Goal: Task Accomplishment & Management: Manage account settings

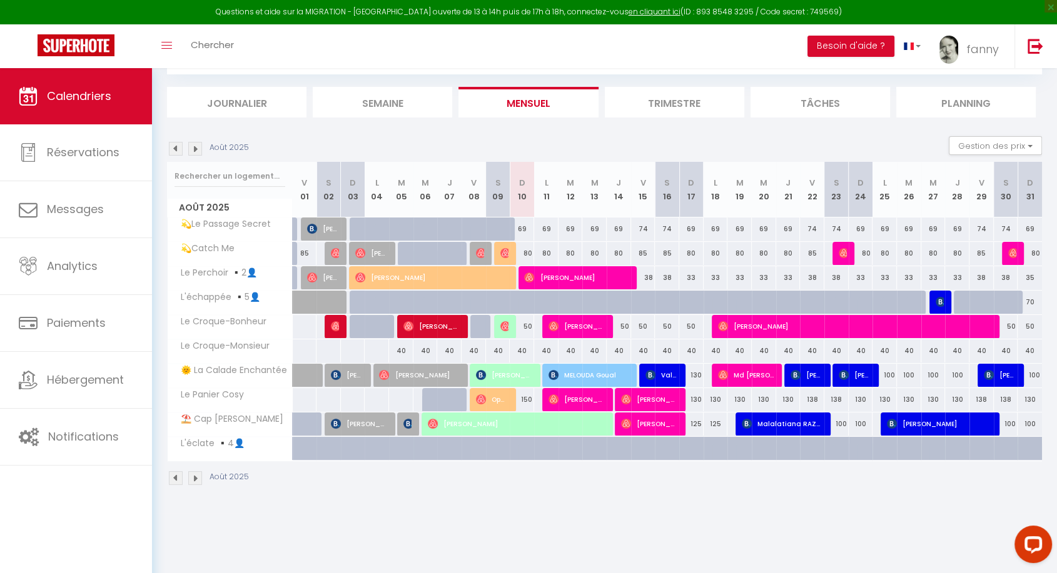
click at [523, 228] on div "69" at bounding box center [522, 229] width 24 height 23
type input "69"
type input "Dim 10 Août 2025"
type input "Lun 11 Août 2025"
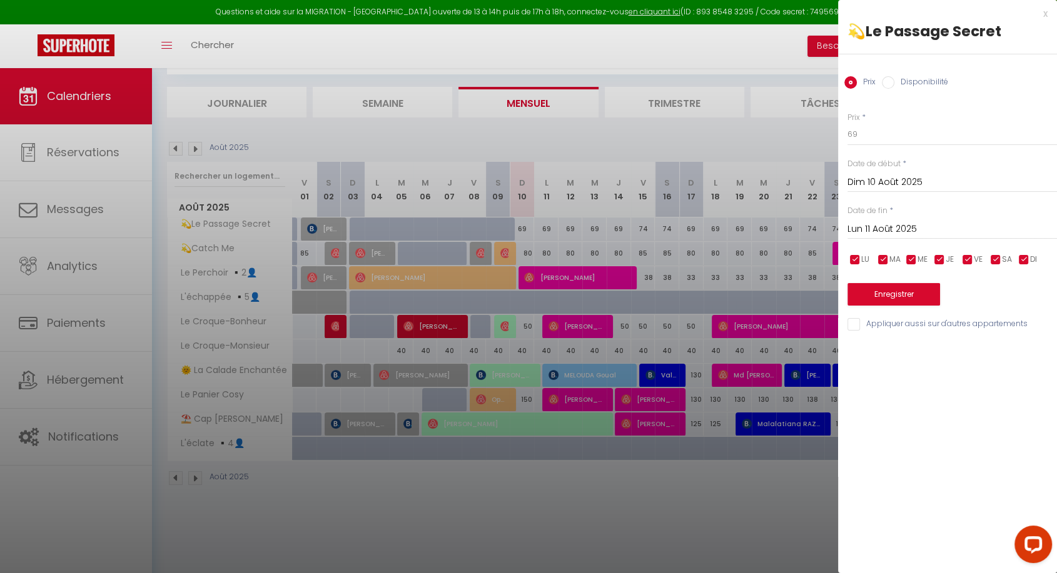
click at [670, 145] on div at bounding box center [528, 286] width 1057 height 573
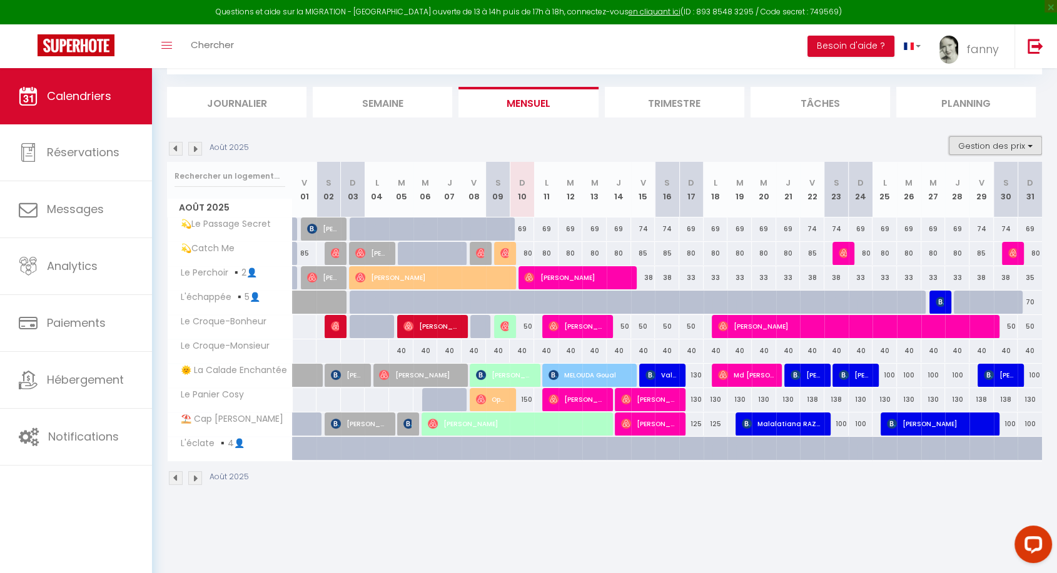
click at [975, 144] on button "Gestion des prix" at bounding box center [995, 145] width 93 height 19
click at [949, 178] on input "Nb Nuits minimum" at bounding box center [985, 184] width 113 height 13
checkbox input "true"
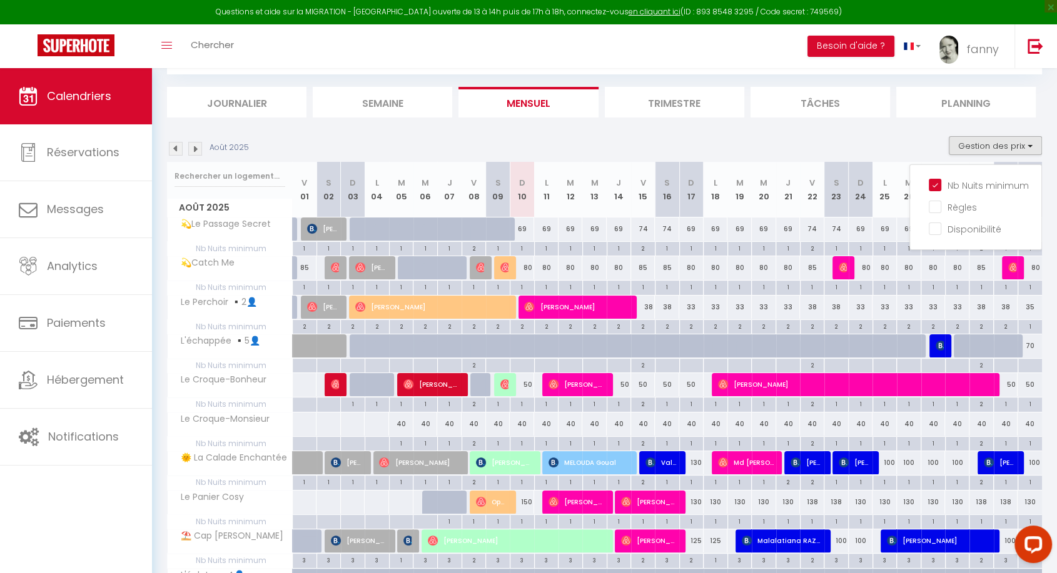
click at [658, 131] on section "Août 2025 Gestion des prix Nb Nuits minimum Règles Disponibilité Août 2025 V 01…" at bounding box center [604, 384] width 875 height 521
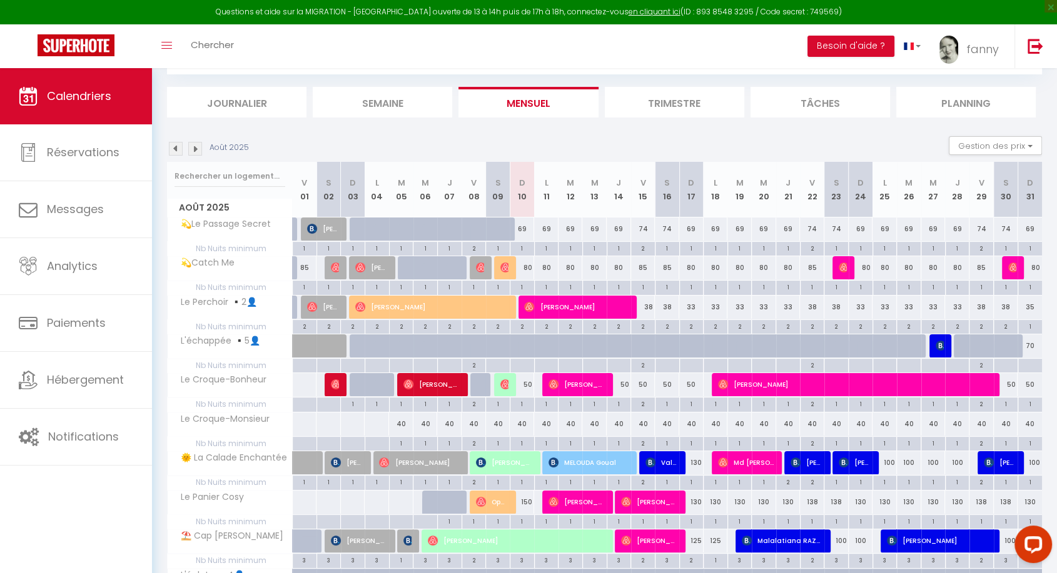
click at [560, 136] on div "Août 2025 Gestion des prix Nb Nuits minimum Règles Disponibilité" at bounding box center [604, 149] width 875 height 26
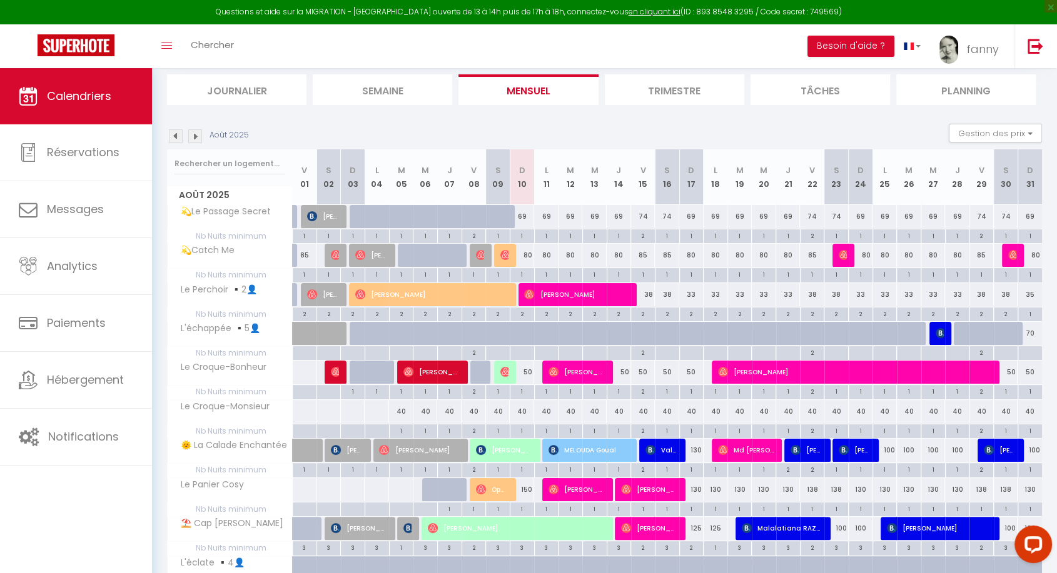
scroll to position [85, 0]
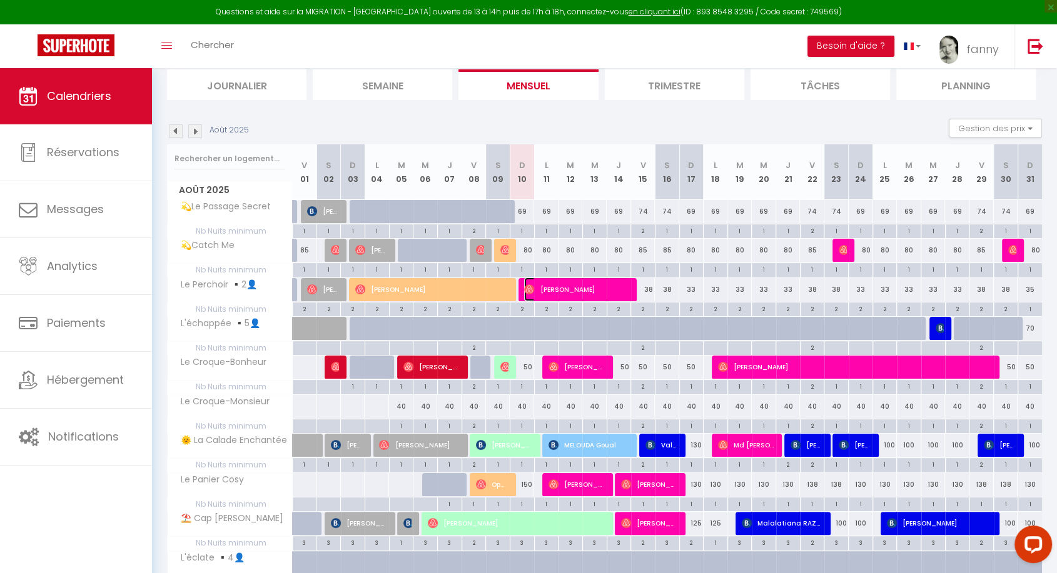
click at [558, 289] on span "[PERSON_NAME]" at bounding box center [577, 290] width 106 height 24
select select "OK"
select select "0"
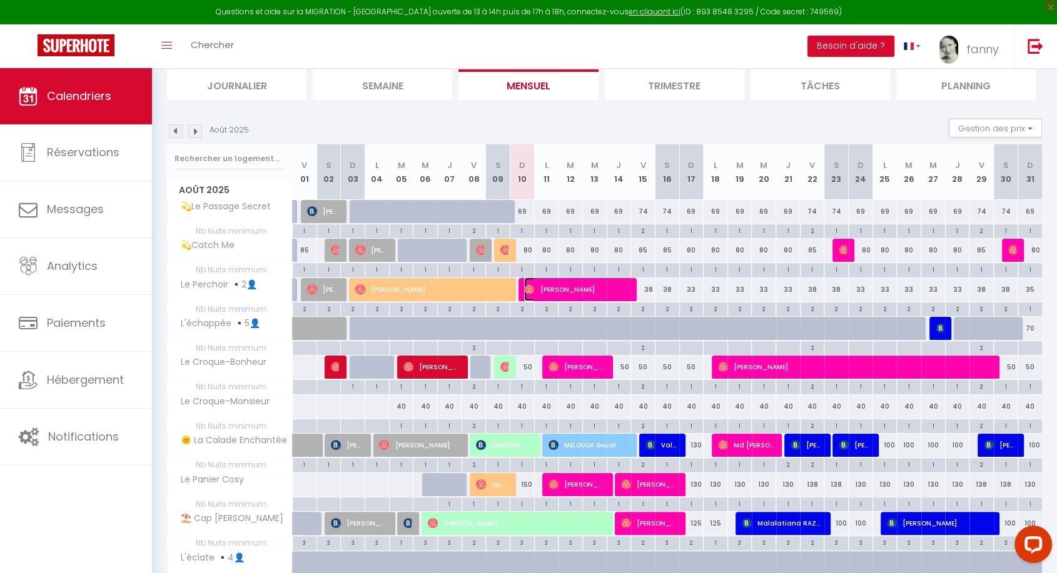
select select "1"
select select
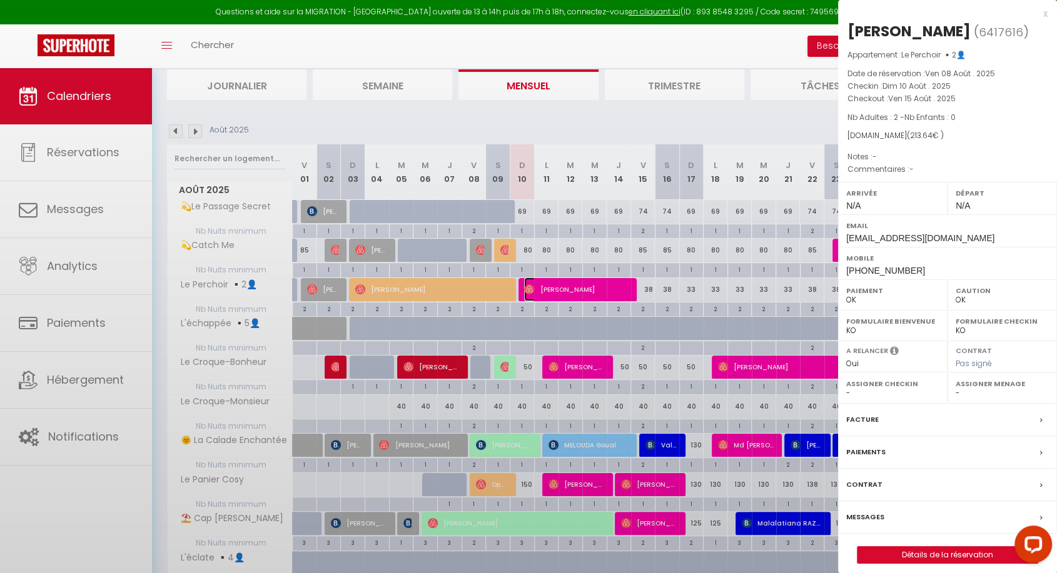
select select "46608"
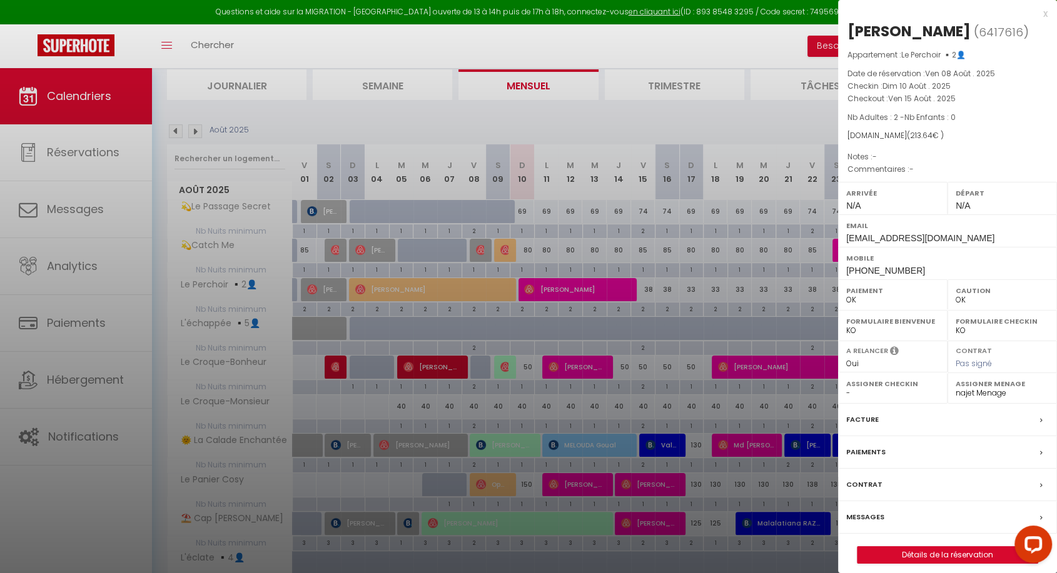
click at [871, 516] on label "Messages" at bounding box center [865, 517] width 38 height 13
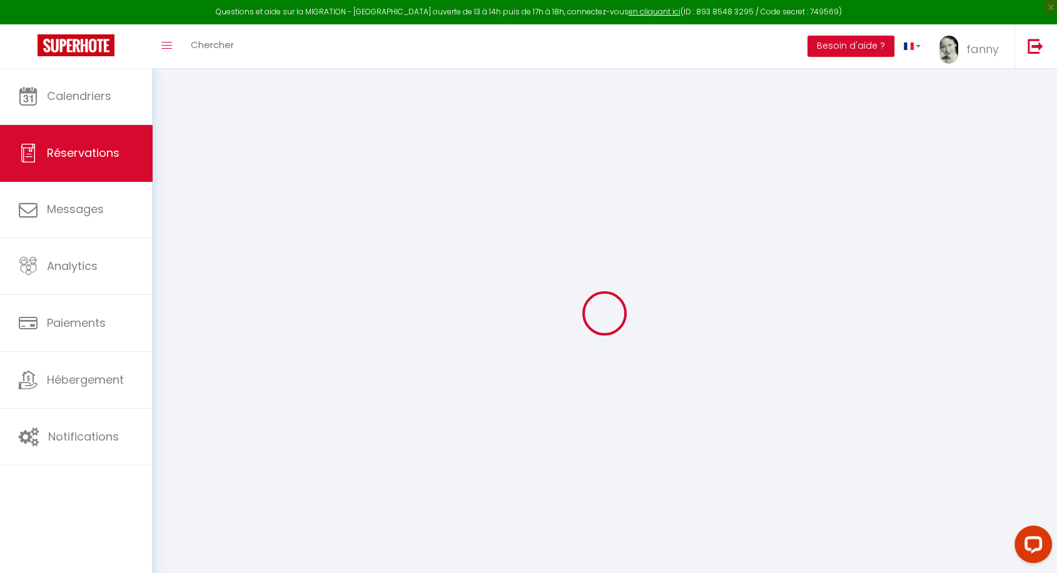
select select
checkbox input "false"
select select
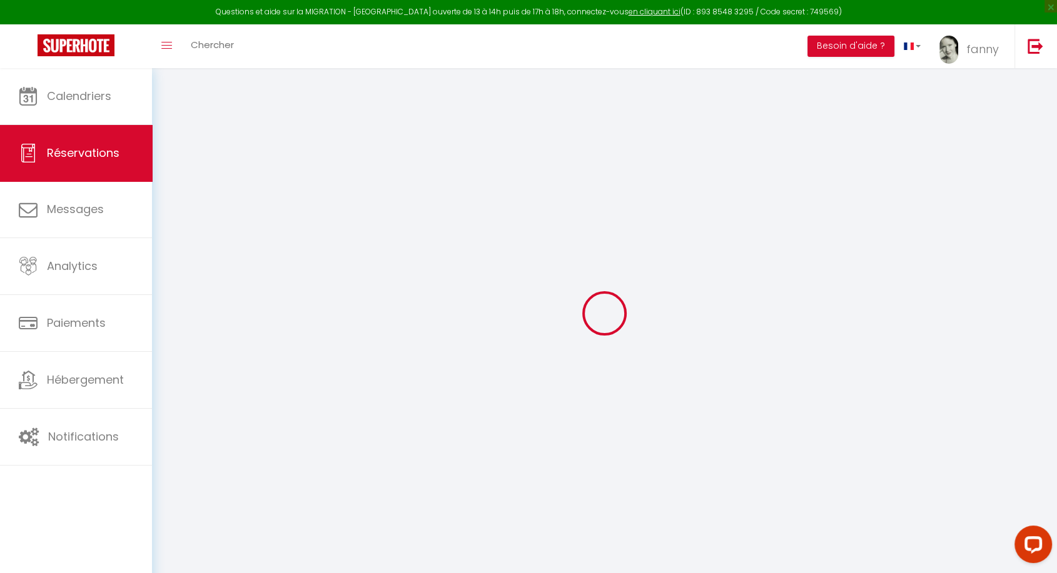
select select
checkbox input "false"
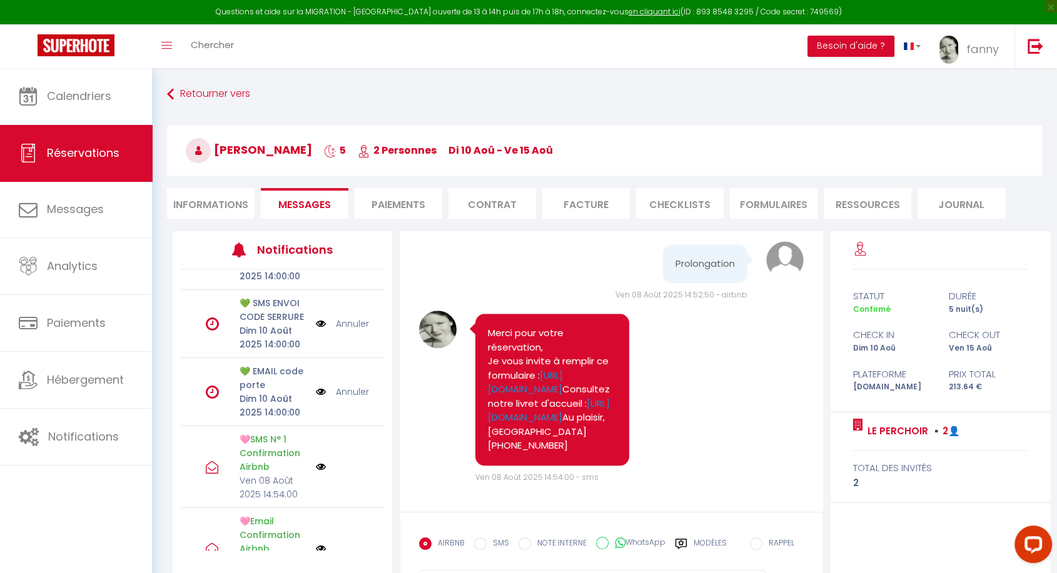
scroll to position [306, 0]
click at [349, 400] on link "Annuler" at bounding box center [351, 393] width 33 height 14
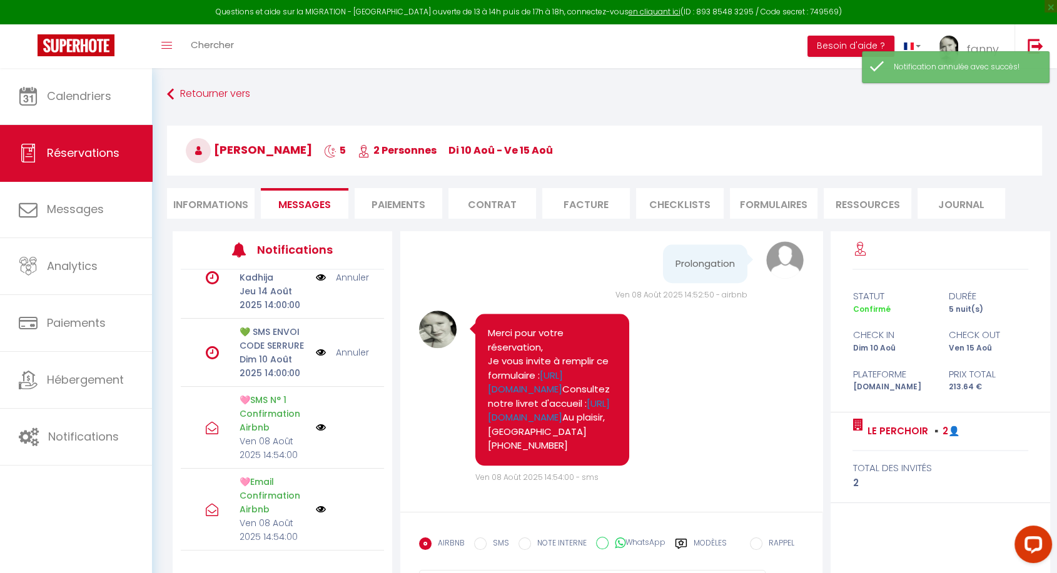
click at [345, 346] on link "Annuler" at bounding box center [351, 353] width 33 height 14
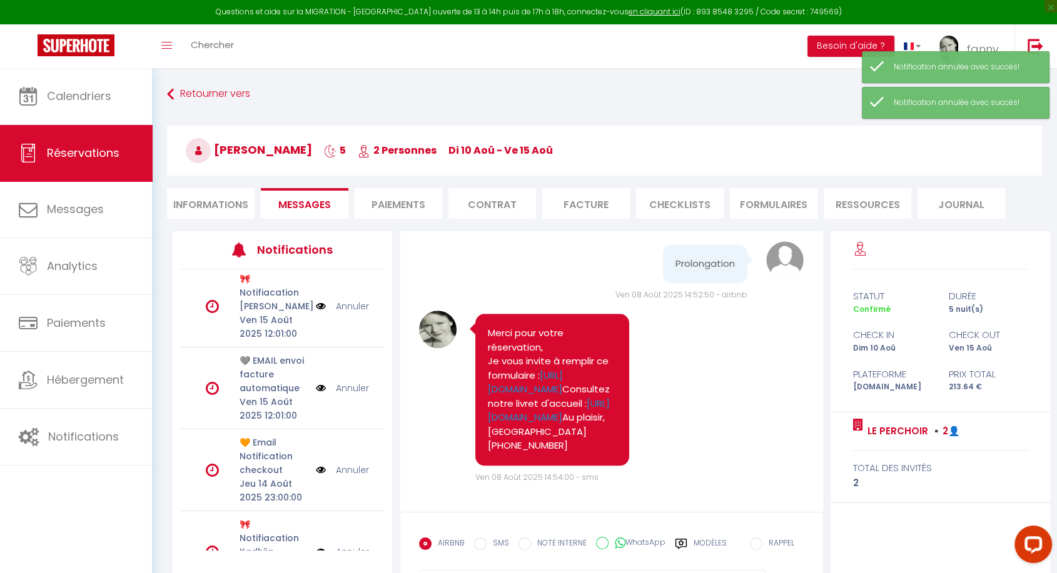
scroll to position [0, 0]
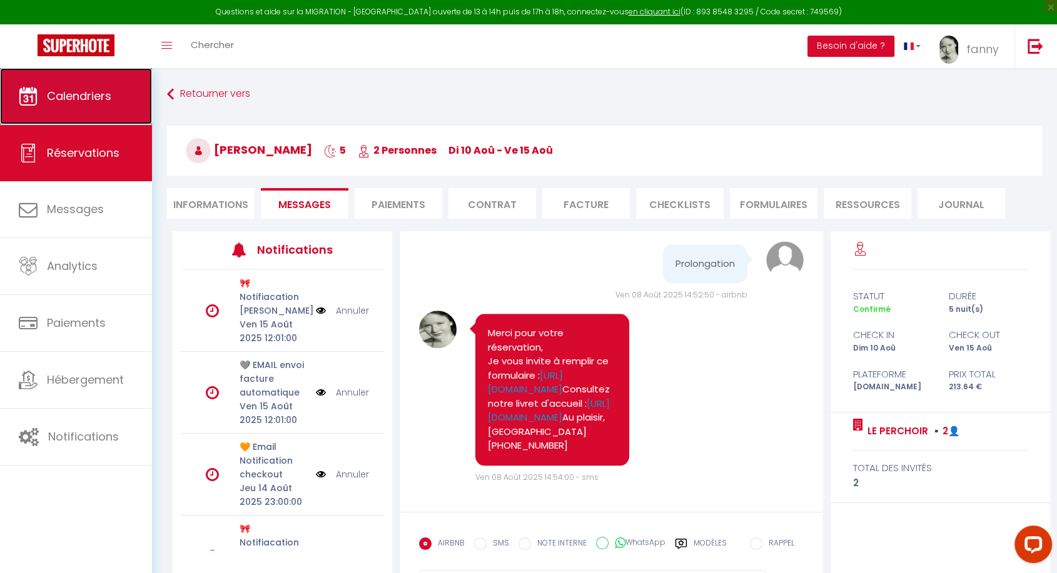
click at [102, 93] on span "Calendriers" at bounding box center [79, 96] width 64 height 16
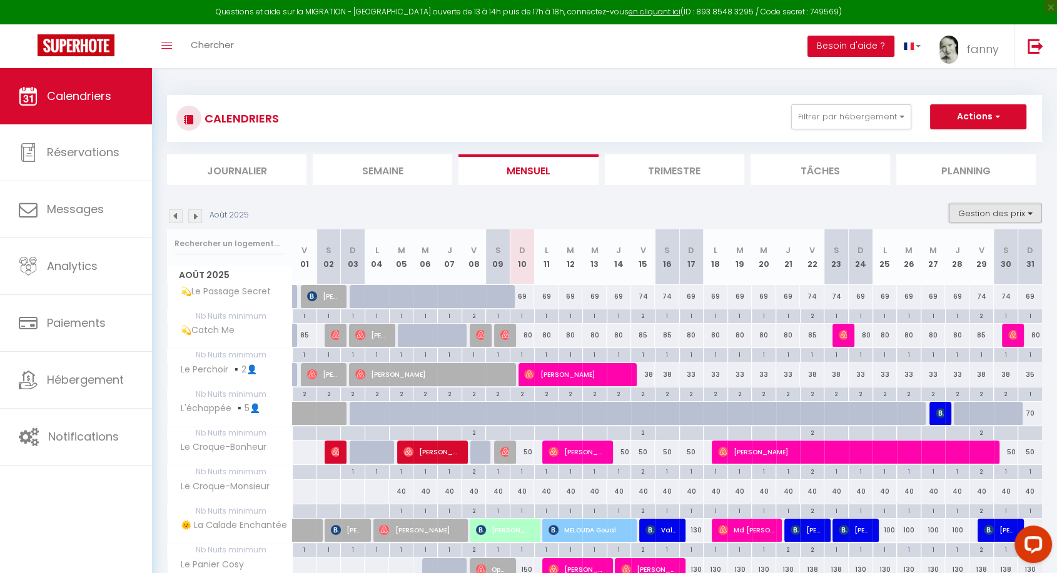
click at [1020, 210] on button "Gestion des prix" at bounding box center [995, 213] width 93 height 19
click at [940, 246] on input "Nb Nuits minimum" at bounding box center [985, 252] width 113 height 13
checkbox input "false"
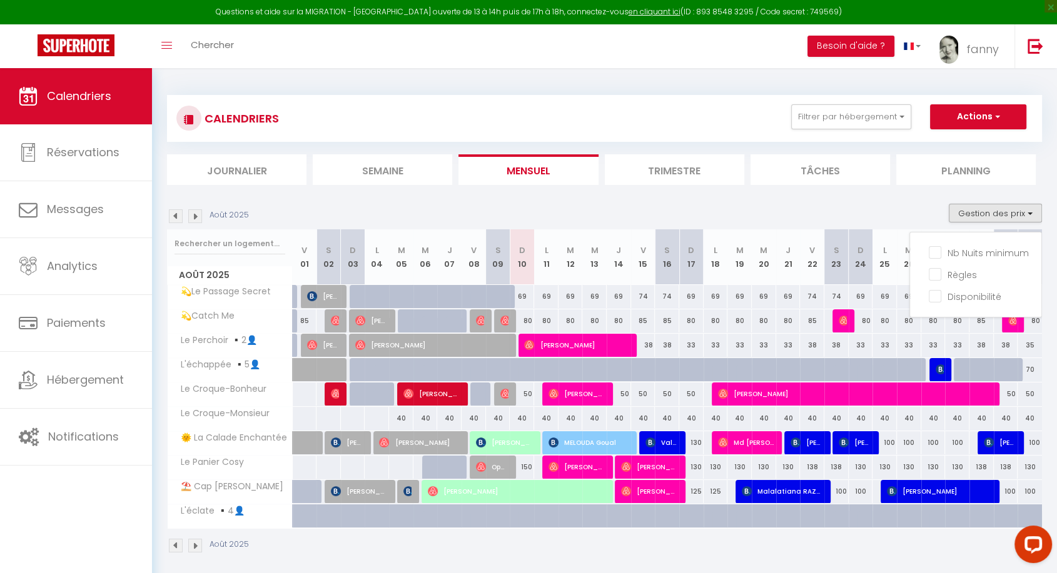
click at [854, 202] on section "Août 2025 Gestion des prix Nb Nuits minimum Règles Disponibilité Août 2025 V 01…" at bounding box center [604, 378] width 875 height 375
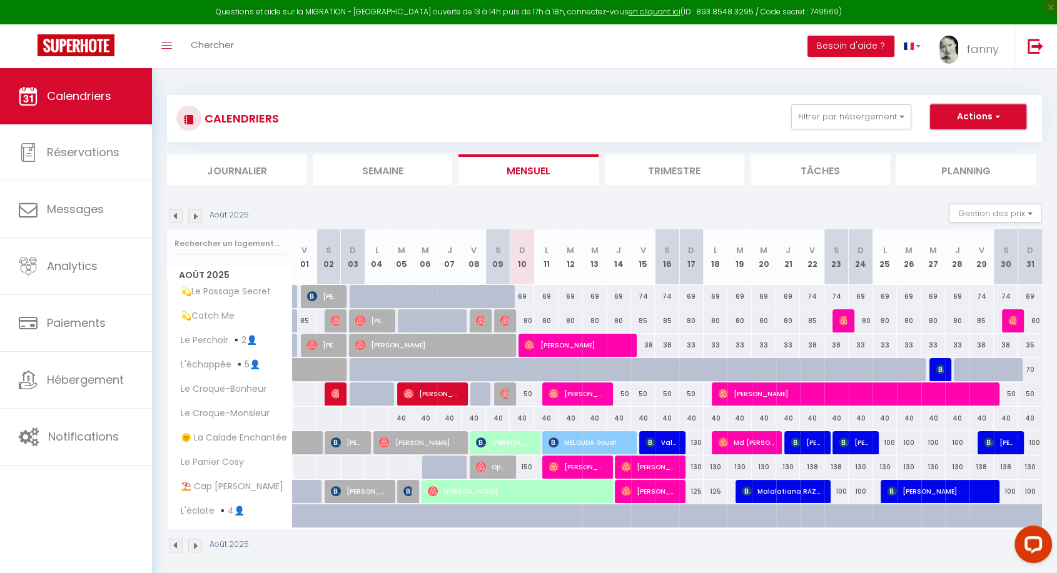
click at [975, 116] on button "Actions" at bounding box center [978, 116] width 96 height 25
click at [943, 184] on link "Importer les réservations" at bounding box center [964, 183] width 109 height 19
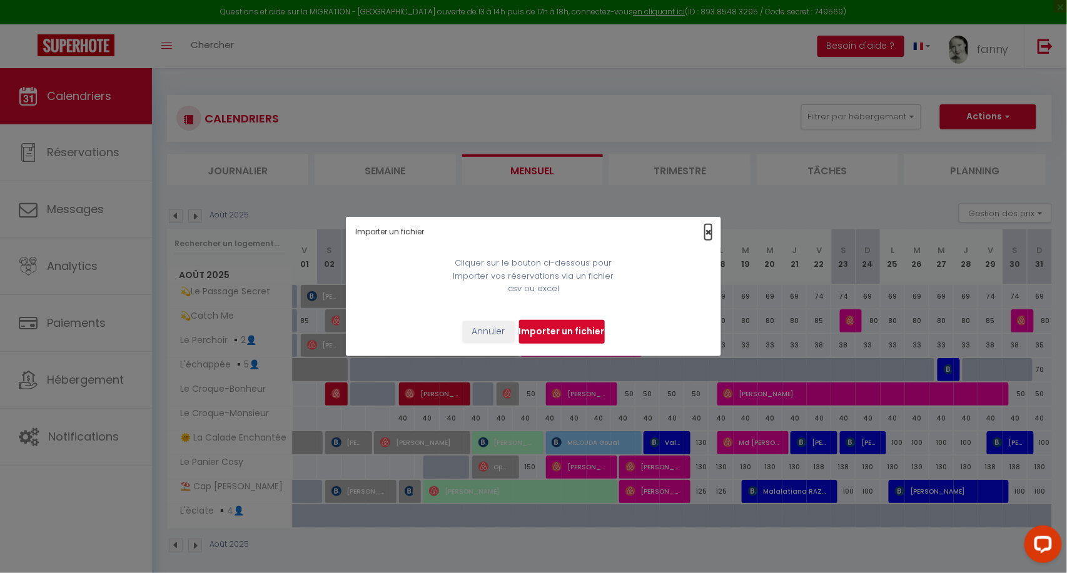
click at [712, 228] on span "×" at bounding box center [708, 232] width 7 height 16
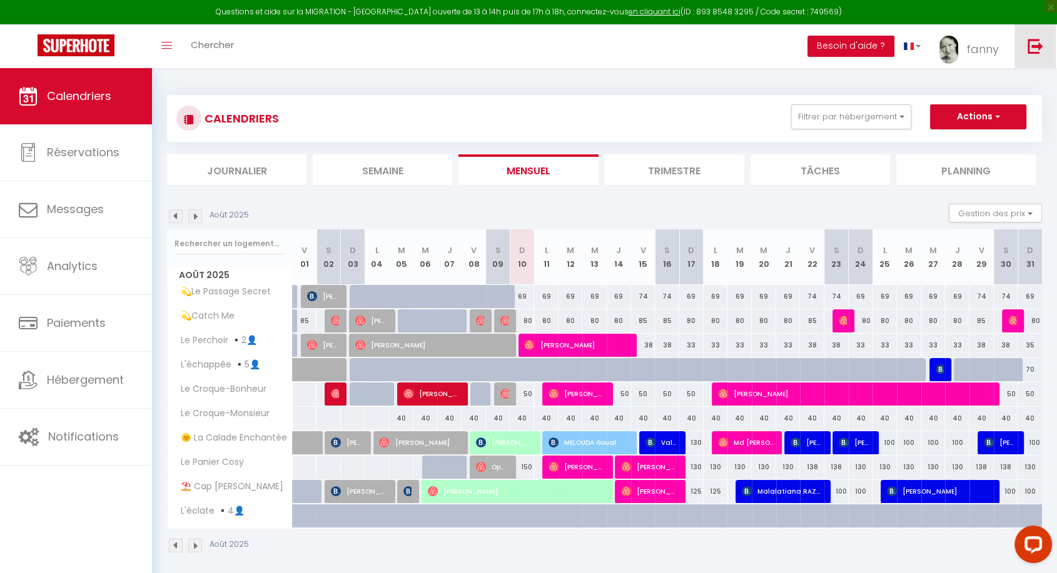
click at [1037, 36] on link at bounding box center [1034, 46] width 41 height 44
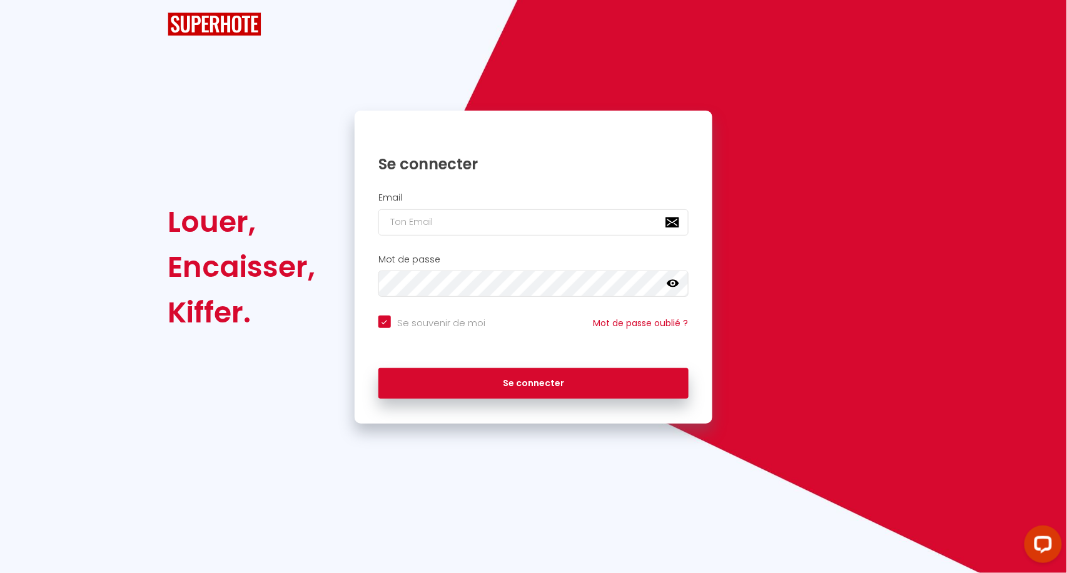
checkbox input "true"
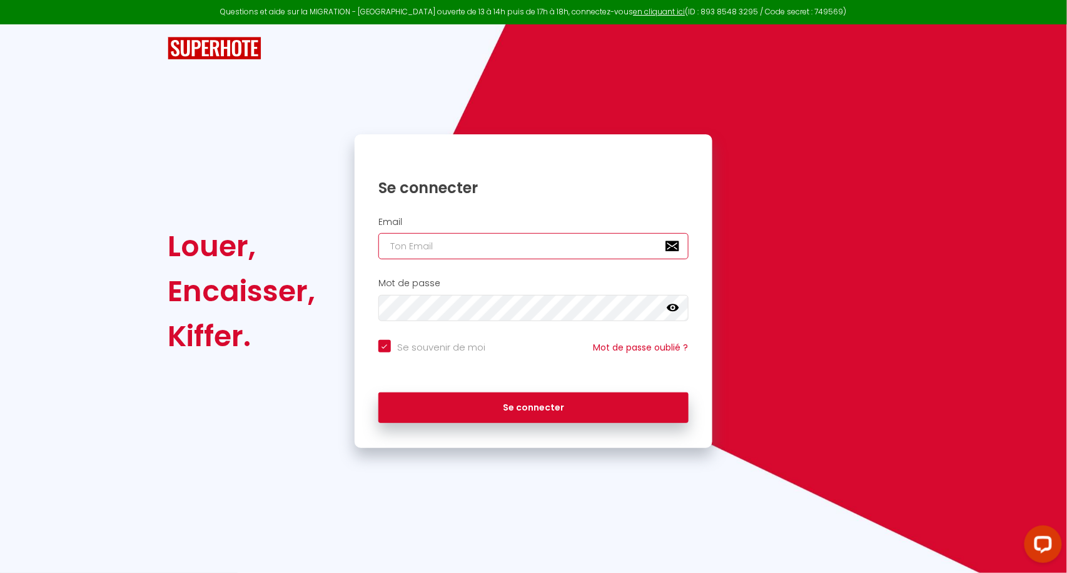
type input "[EMAIL_ADDRESS][DOMAIN_NAME]"
checkbox input "true"
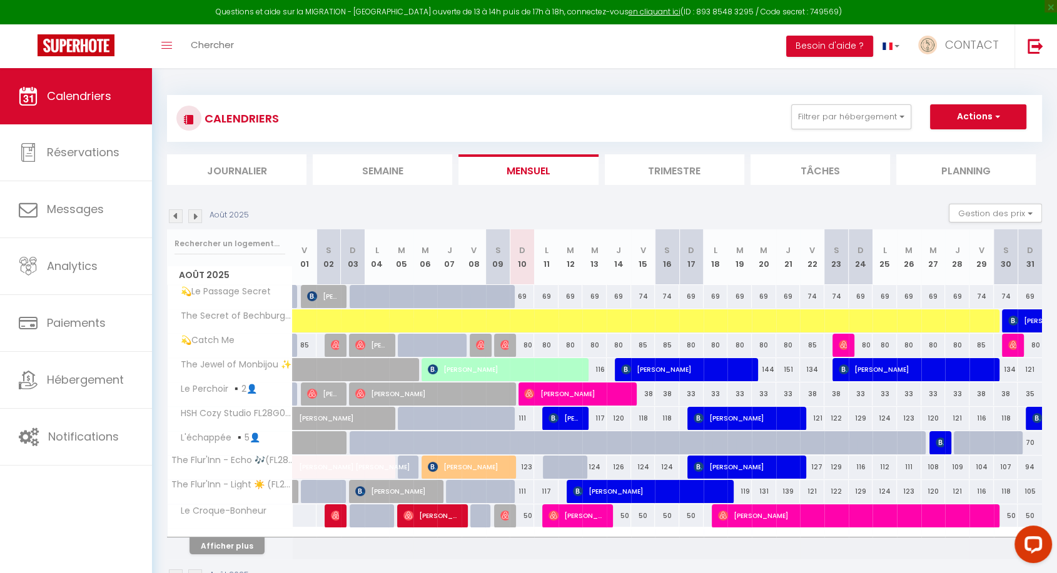
scroll to position [68, 0]
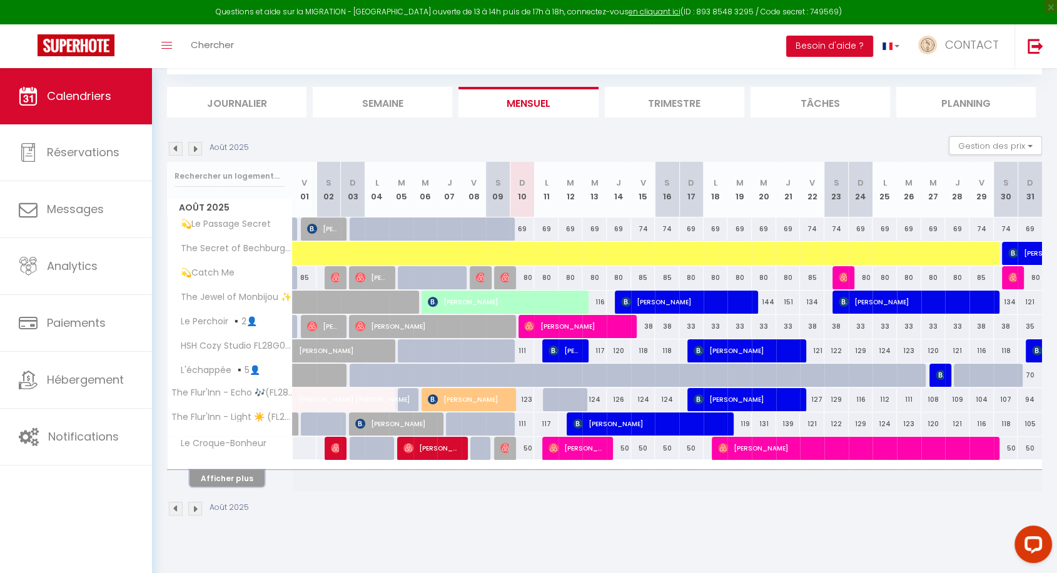
click at [239, 479] on button "Afficher plus" at bounding box center [226, 478] width 75 height 17
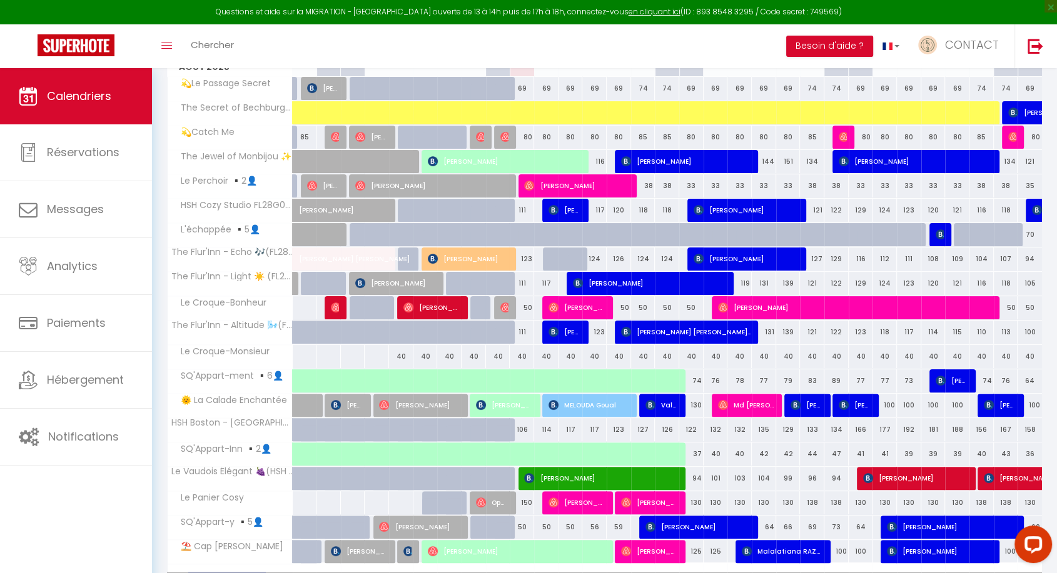
scroll to position [0, 0]
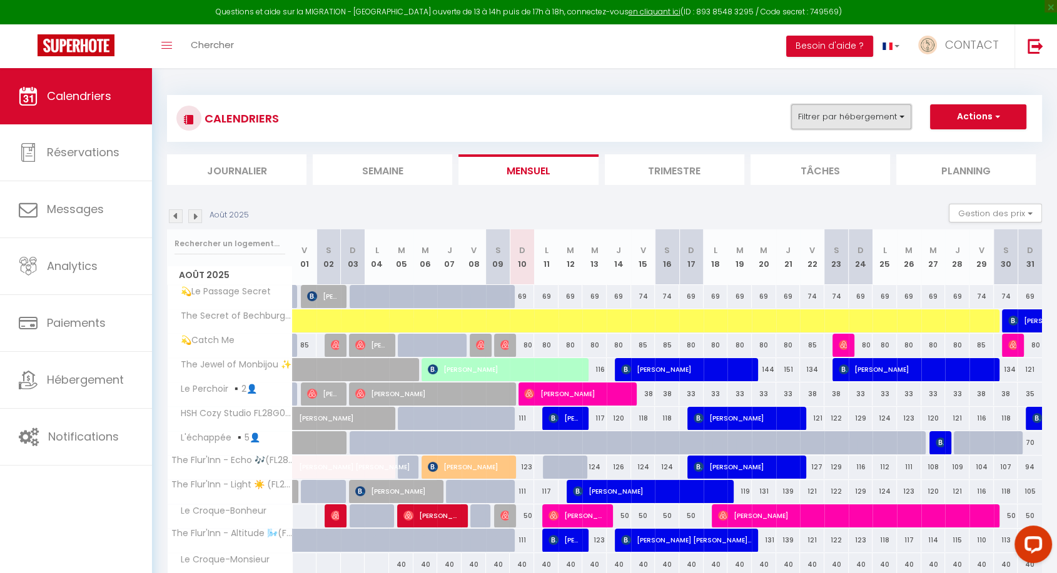
click at [884, 112] on button "Filtrer par hébergement" at bounding box center [851, 116] width 120 height 25
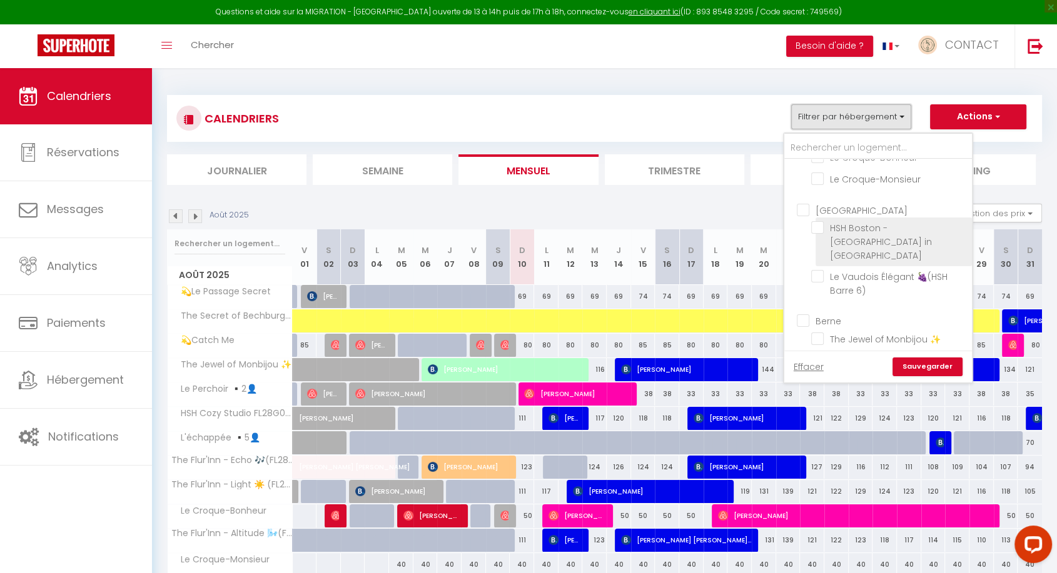
scroll to position [321, 0]
click at [805, 202] on input "[GEOGRAPHIC_DATA]" at bounding box center [891, 205] width 188 height 13
checkbox input "true"
checkbox input "false"
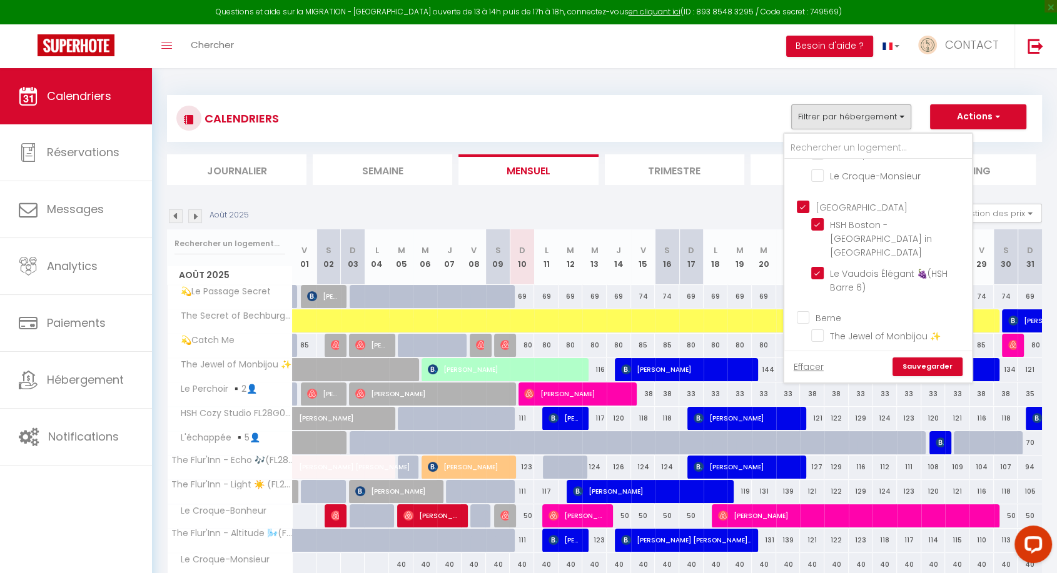
checkbox input "false"
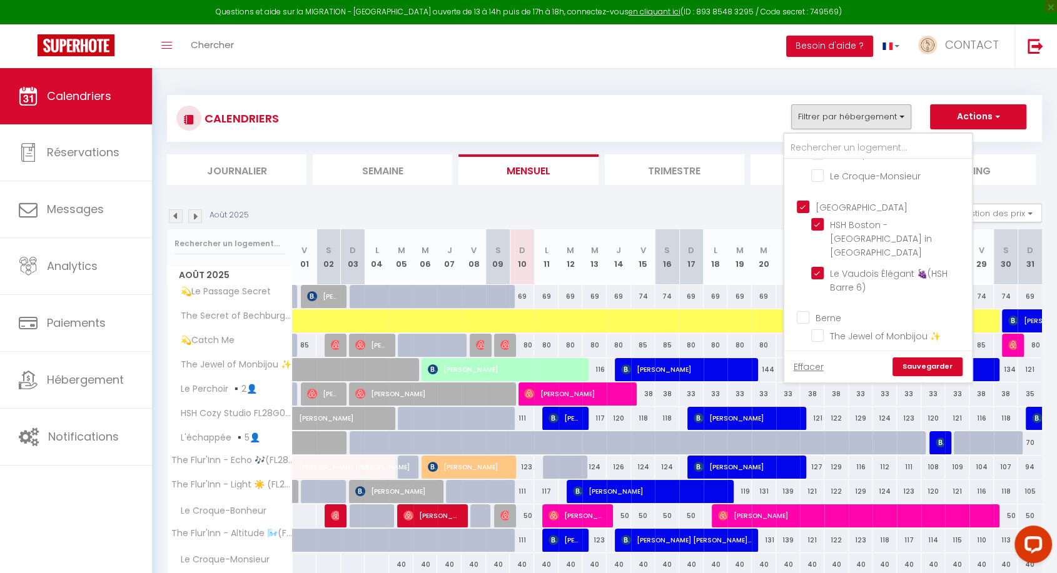
checkbox input "false"
checkbox input "true"
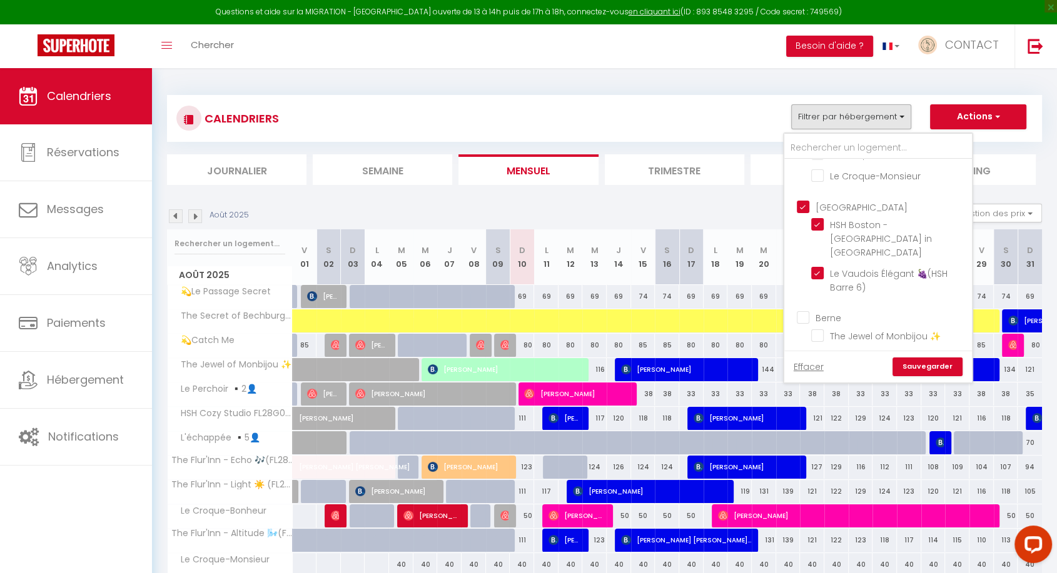
checkbox input "false"
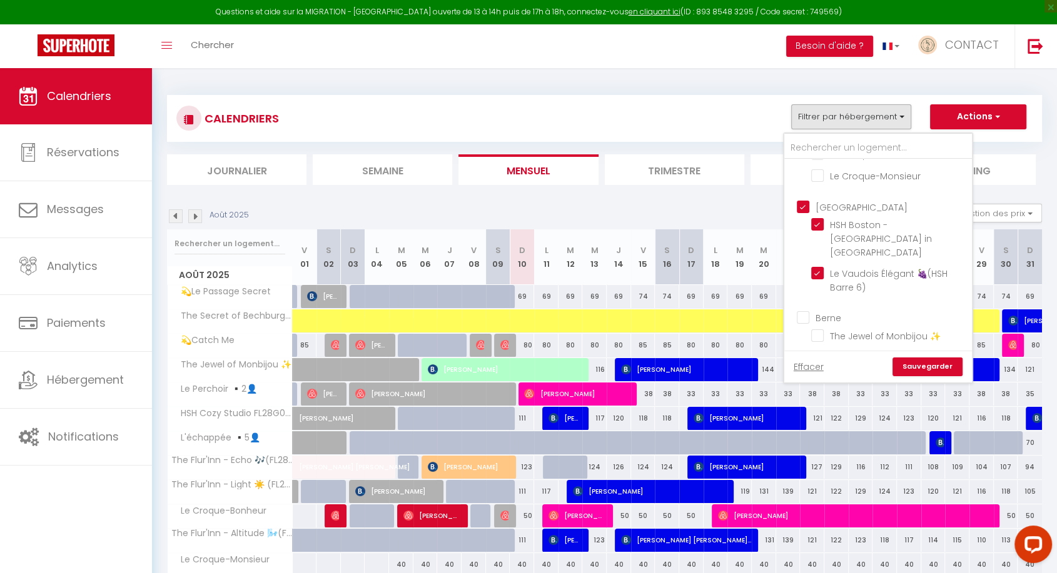
checkbox input "false"
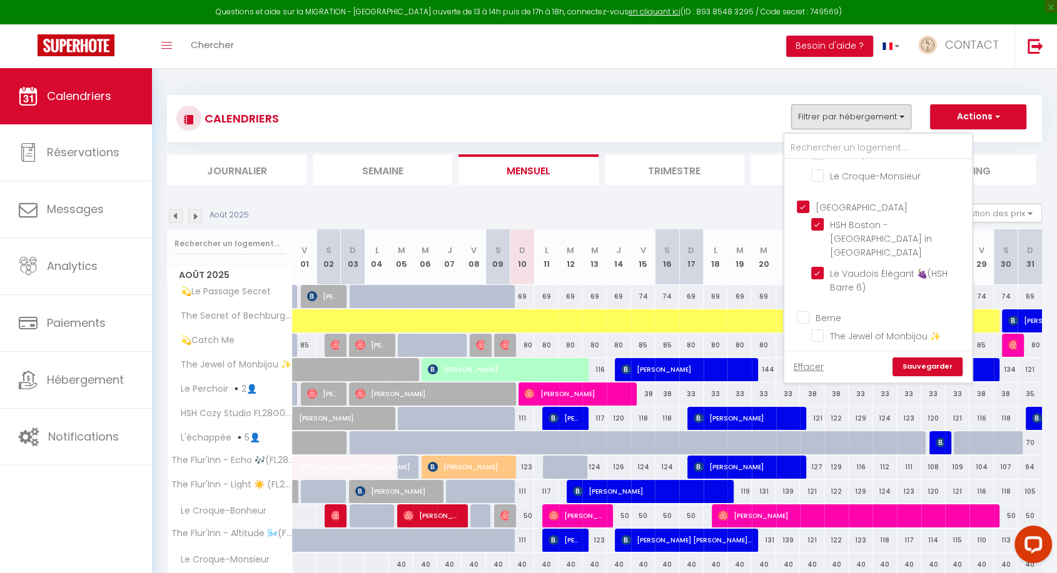
checkbox input "false"
click at [803, 311] on input "Berne" at bounding box center [891, 317] width 188 height 13
checkbox input "true"
checkbox input "false"
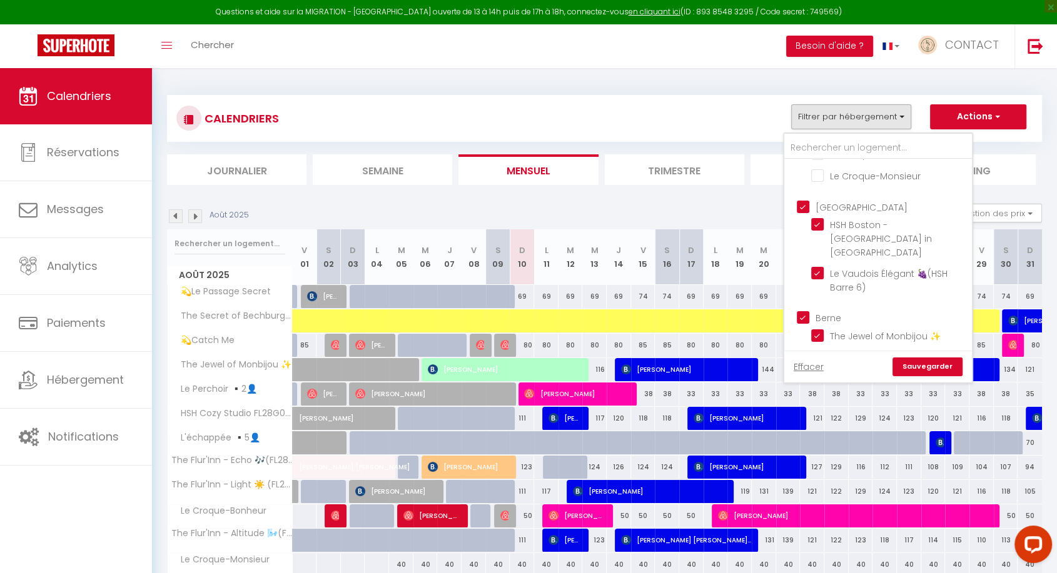
checkbox input "false"
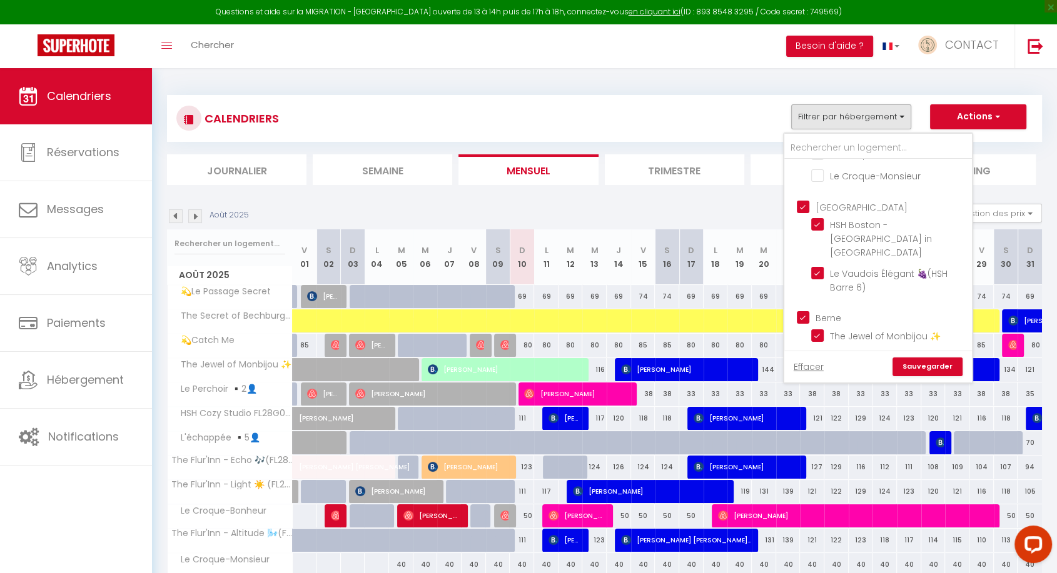
checkbox input "false"
checkbox input "true"
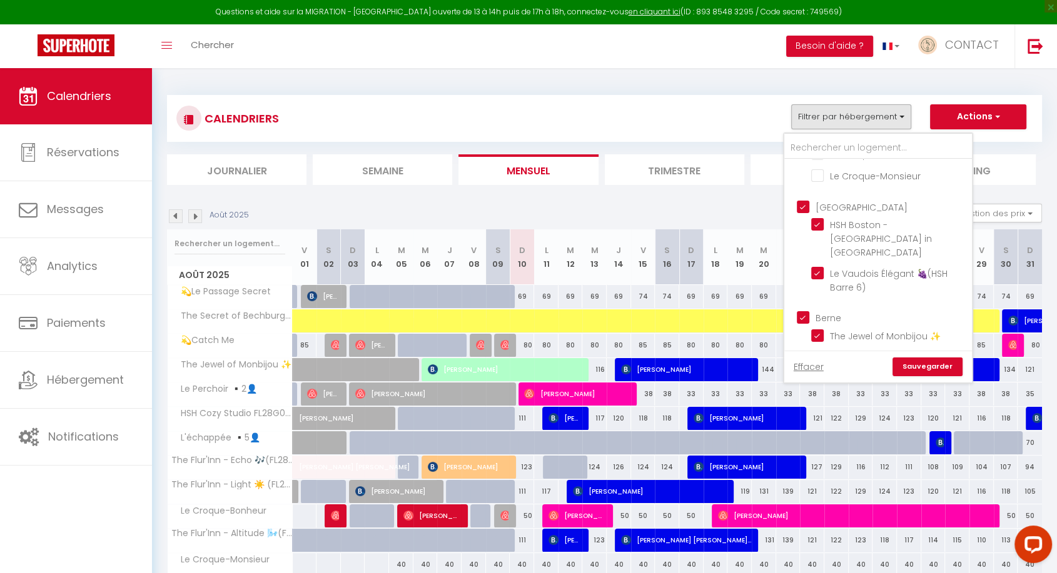
checkbox input "true"
checkbox input "false"
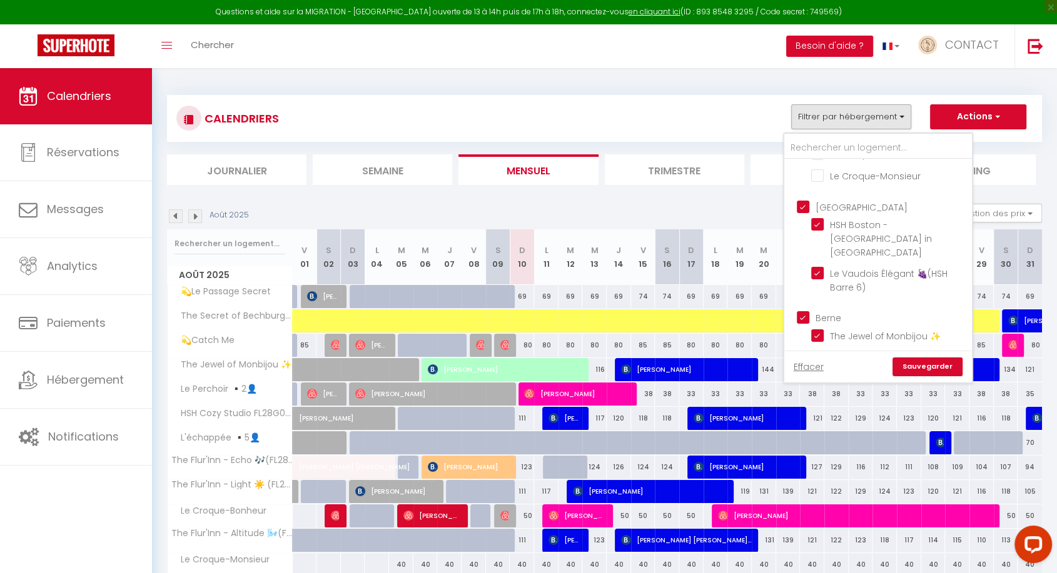
checkbox input "false"
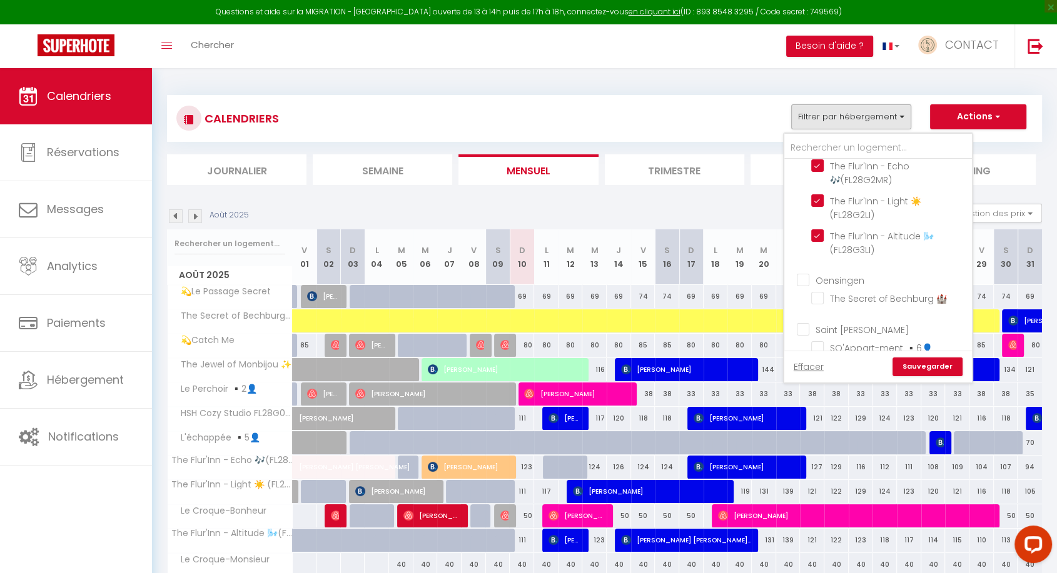
scroll to position [535, 0]
click at [804, 273] on input "Oensingen" at bounding box center [891, 279] width 188 height 13
checkbox input "true"
checkbox input "false"
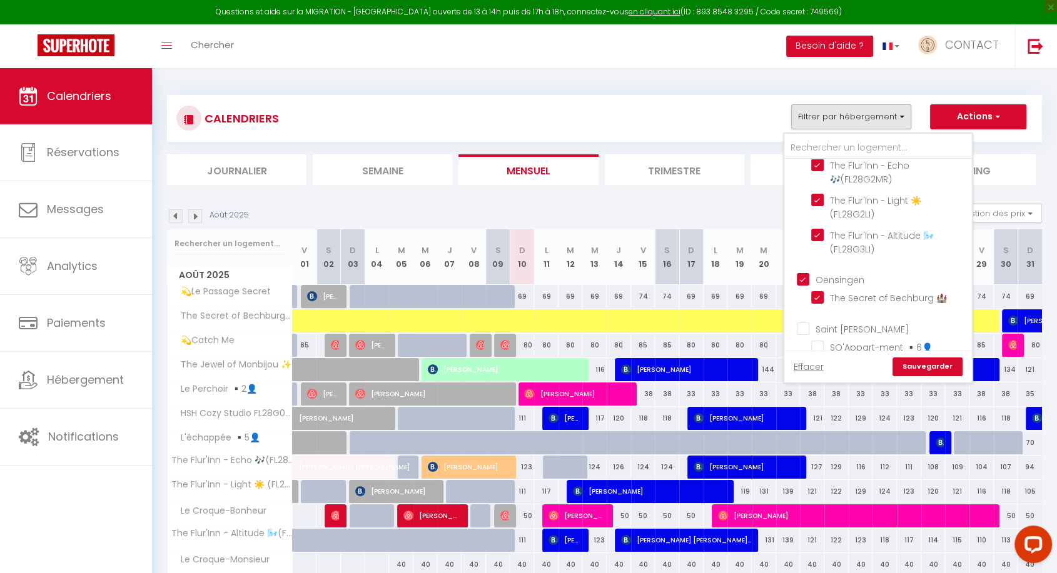
checkbox input "false"
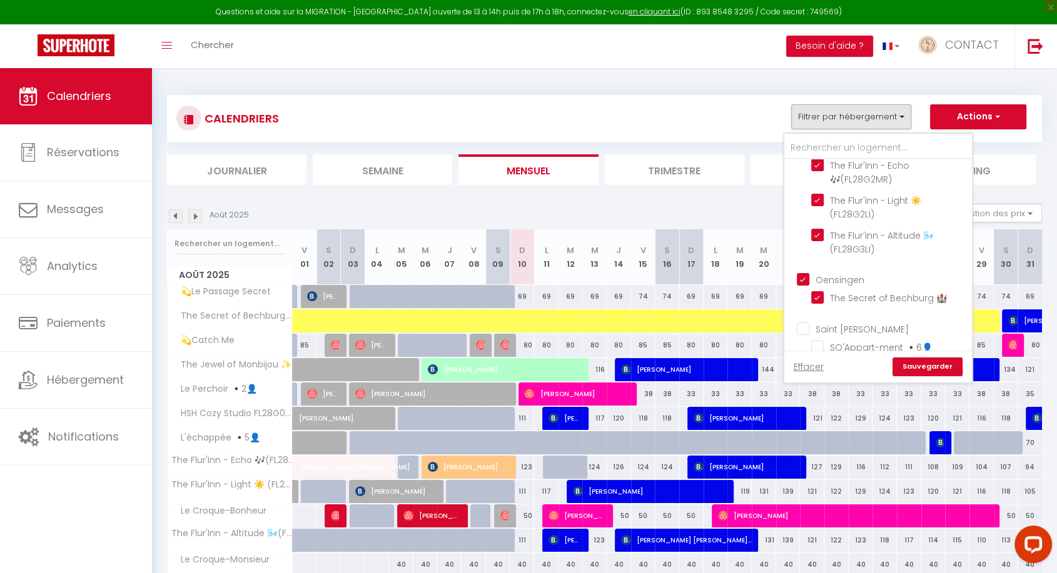
checkbox input "false"
checkbox input "true"
checkbox input "false"
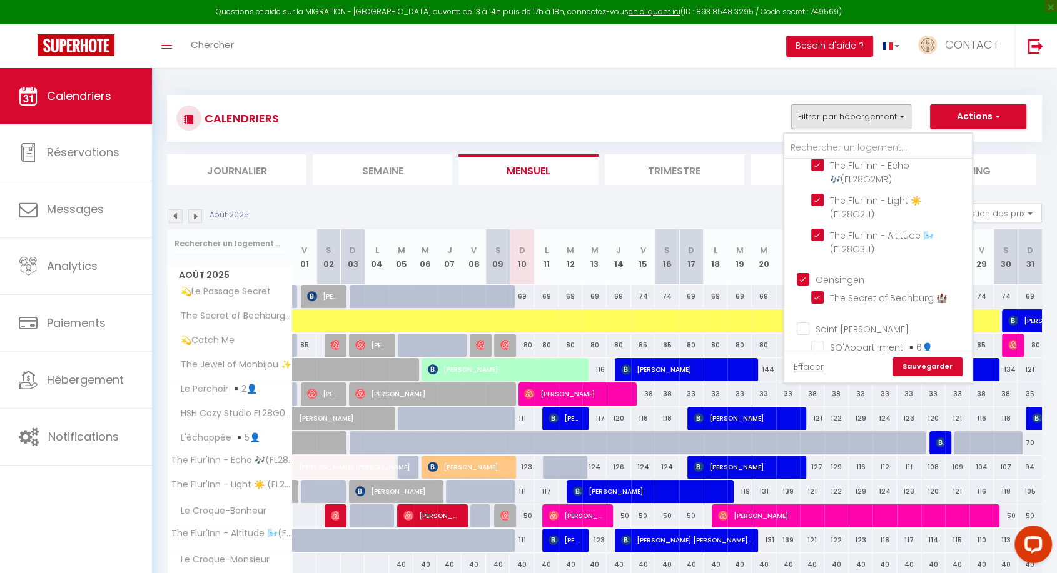
checkbox input "false"
click at [919, 365] on link "Sauvegarder" at bounding box center [927, 367] width 70 height 19
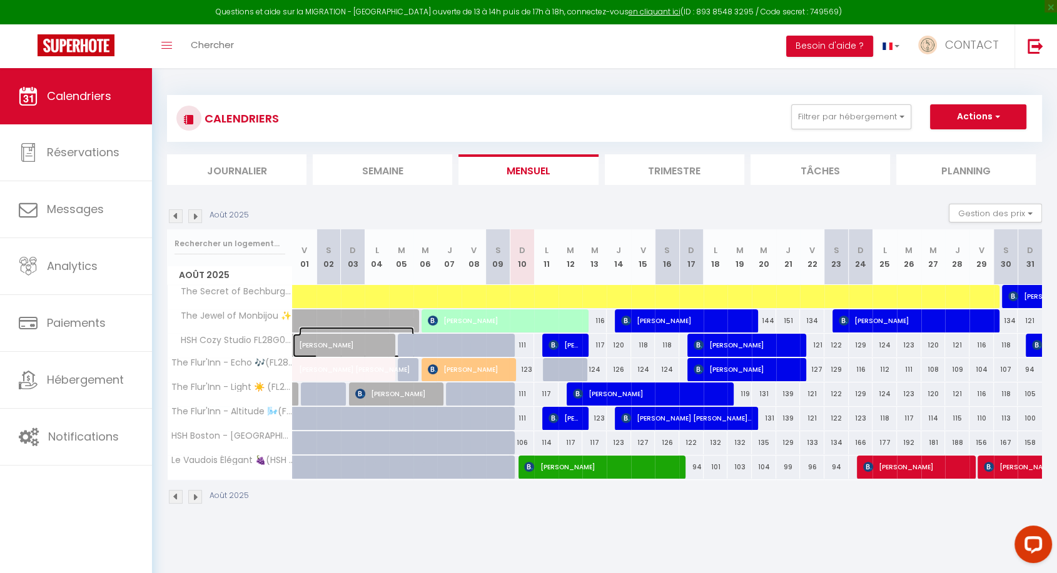
click at [338, 345] on span "[PERSON_NAME]" at bounding box center [356, 339] width 115 height 24
select select "OK"
select select "1"
select select "0"
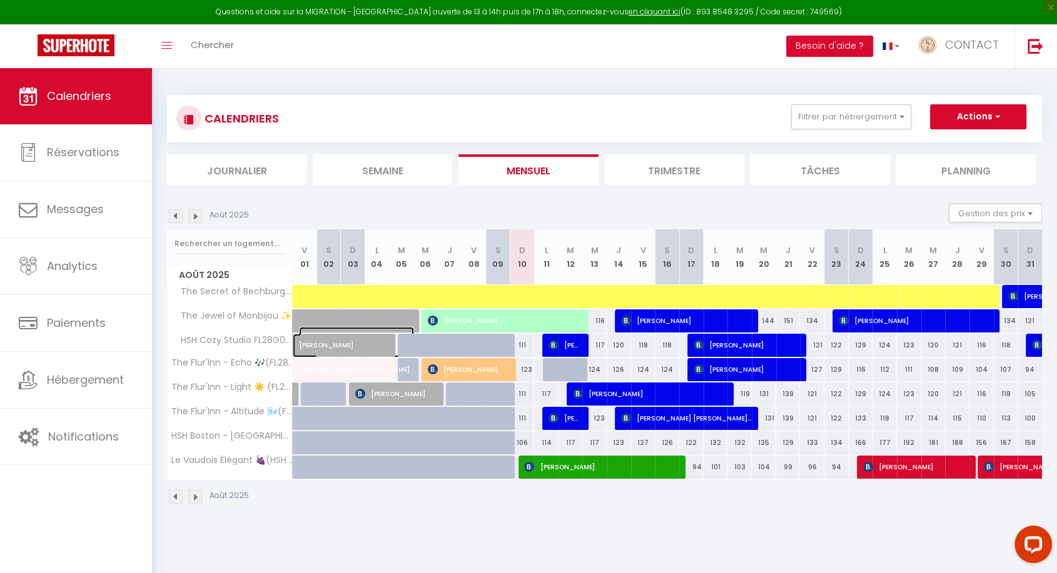
select select "1"
select select
